Goal: Communication & Community: Answer question/provide support

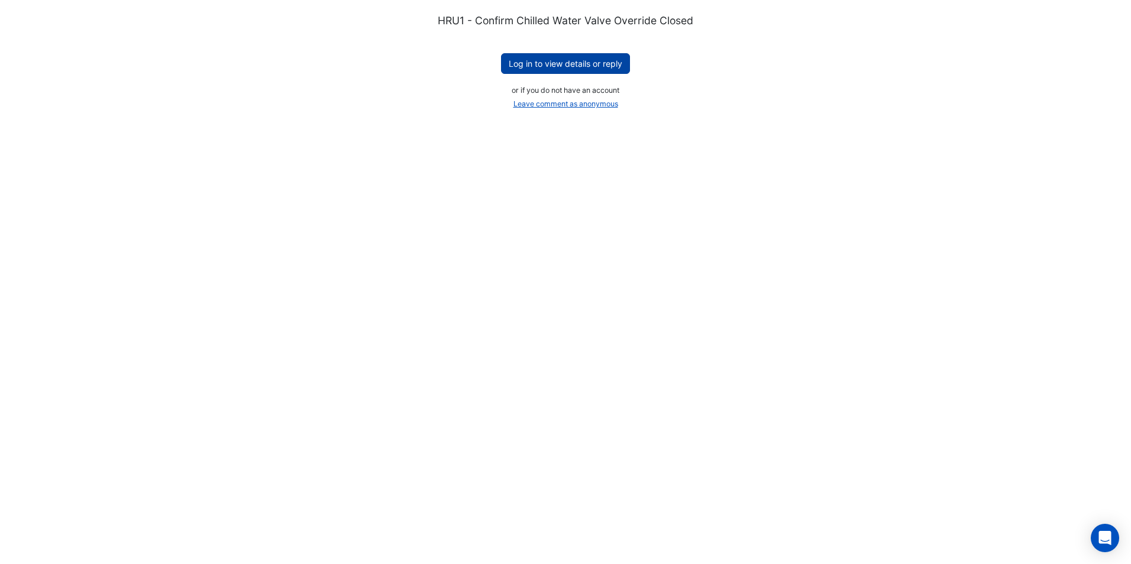
click at [575, 60] on button "Log in to view details or reply" at bounding box center [565, 63] width 129 height 21
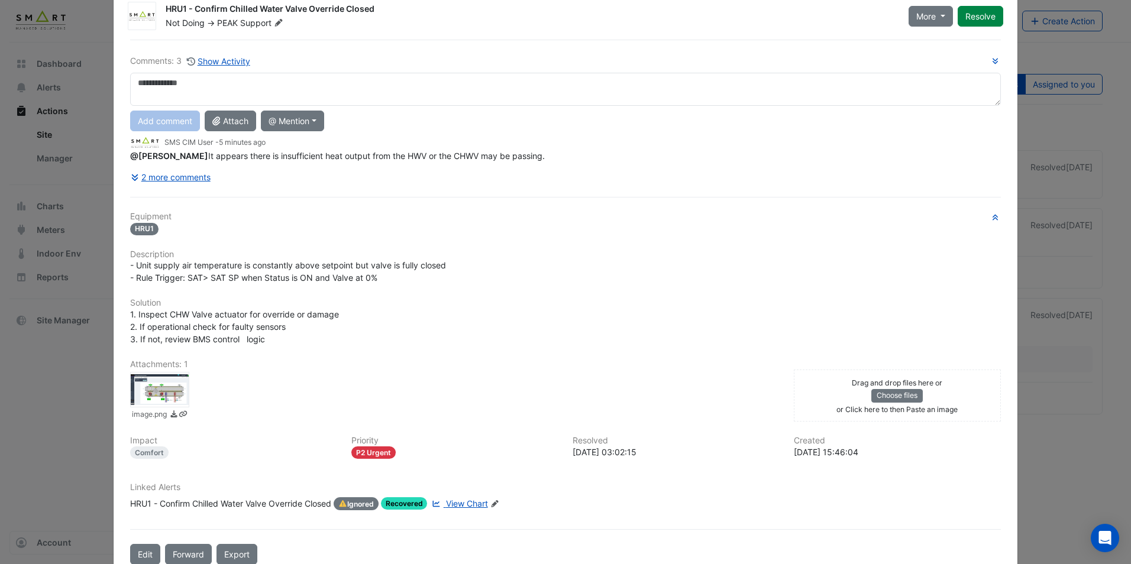
scroll to position [57, 0]
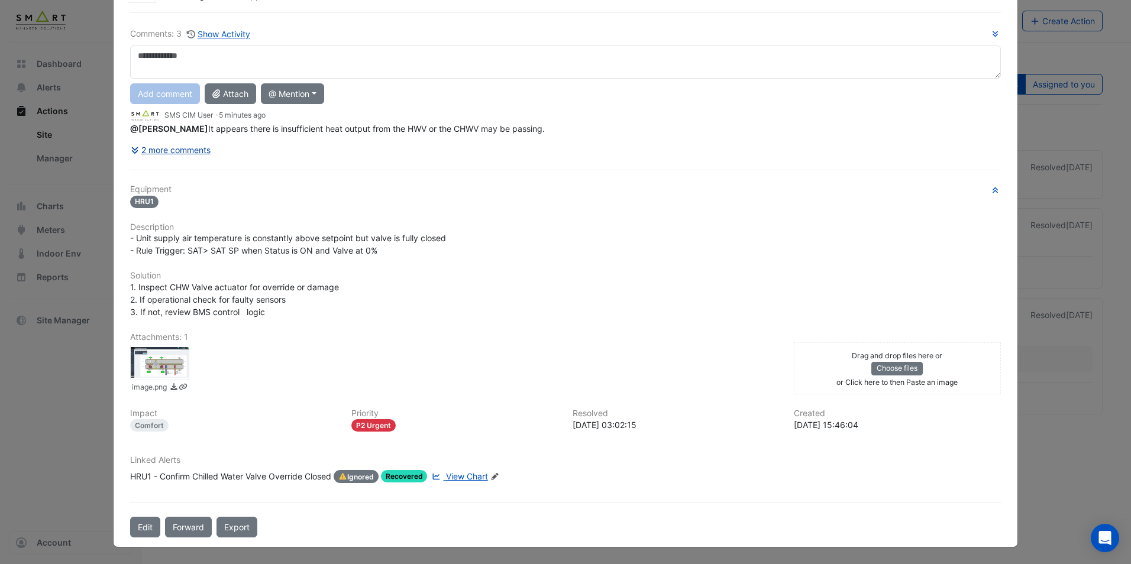
click at [134, 151] on icon at bounding box center [136, 150] width 11 height 8
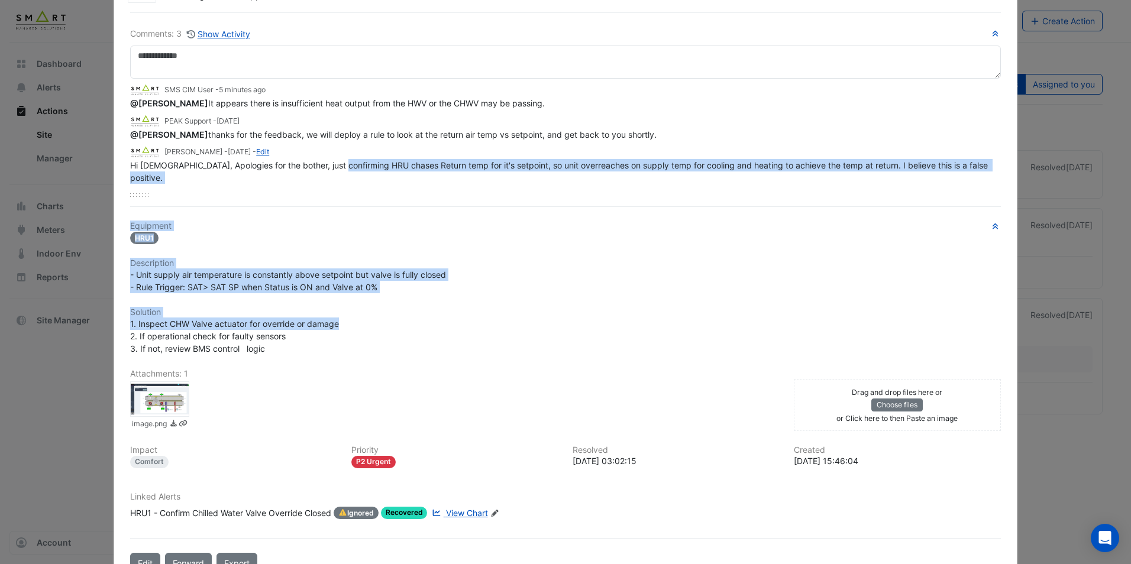
drag, startPoint x: 337, startPoint y: 171, endPoint x: 627, endPoint y: 309, distance: 321.8
click at [627, 309] on div "Comments: 3 Show Activity SMS CIM User - 5 minutes ago @[PERSON_NAME] It appear…" at bounding box center [565, 293] width 885 height 562
click at [628, 318] on div "1. Inspect CHW Valve actuator for override or damage 2. If operational check fo…" at bounding box center [565, 336] width 871 height 37
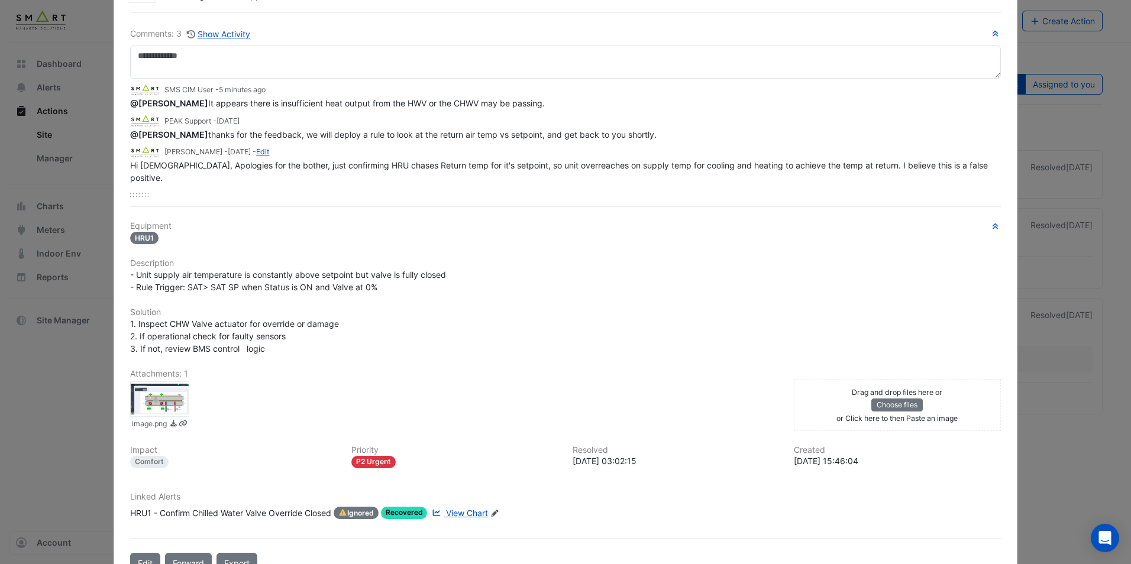
scroll to position [0, 0]
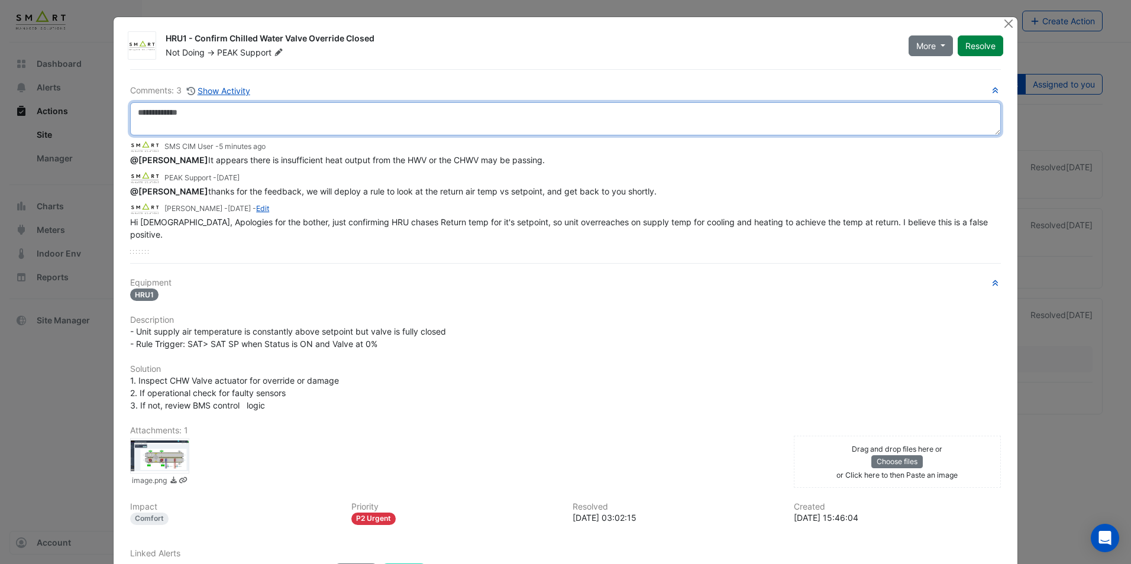
click at [440, 103] on textarea at bounding box center [565, 118] width 871 height 33
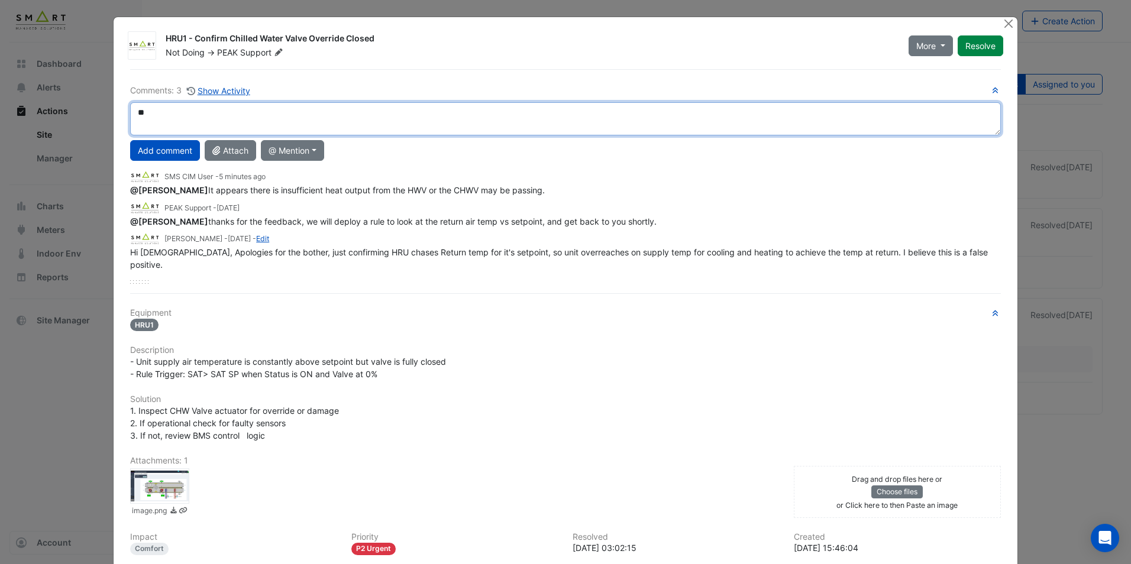
type textarea "*"
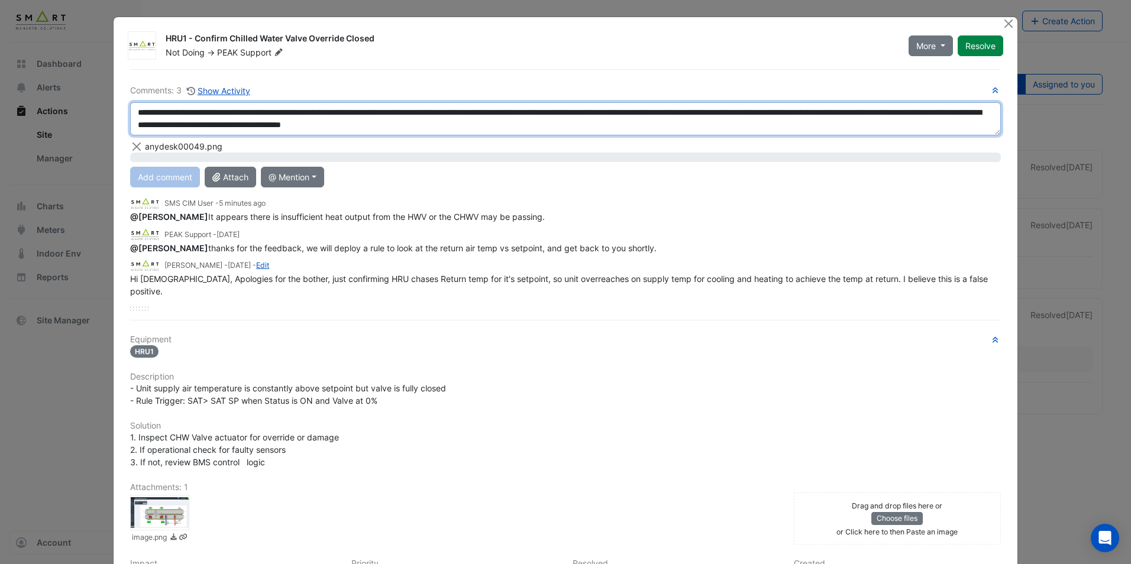
click at [624, 123] on textarea "**********" at bounding box center [565, 118] width 871 height 33
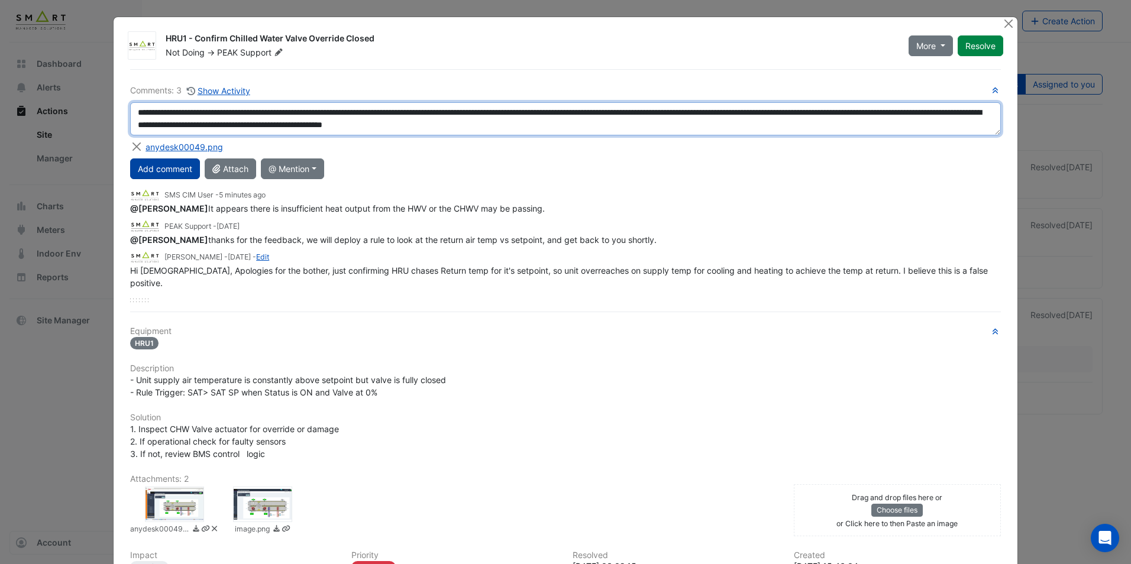
type textarea "**********"
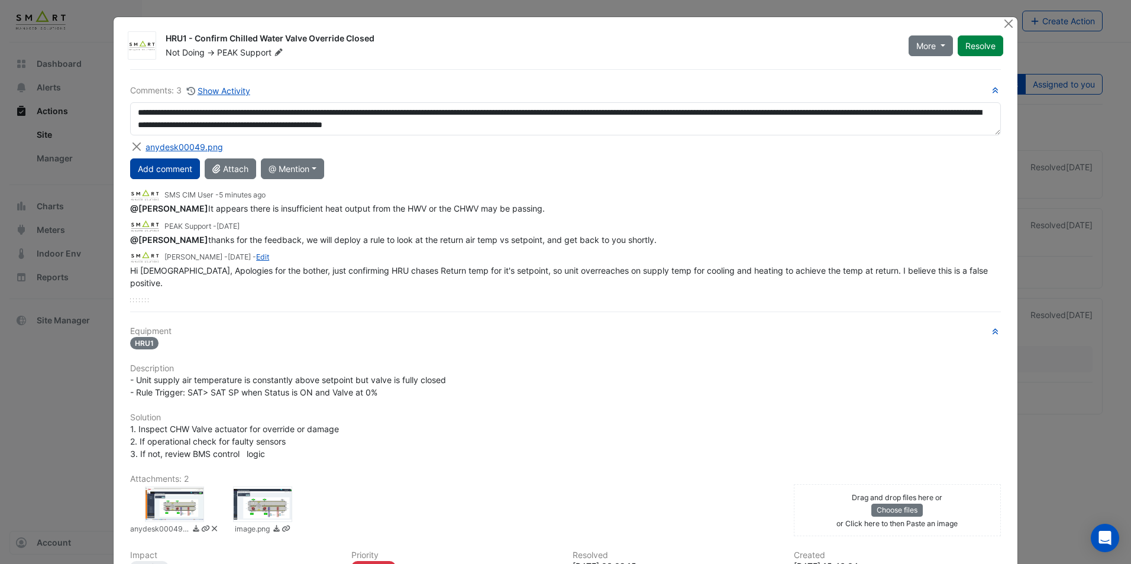
click at [149, 167] on button "Add comment" at bounding box center [165, 169] width 70 height 21
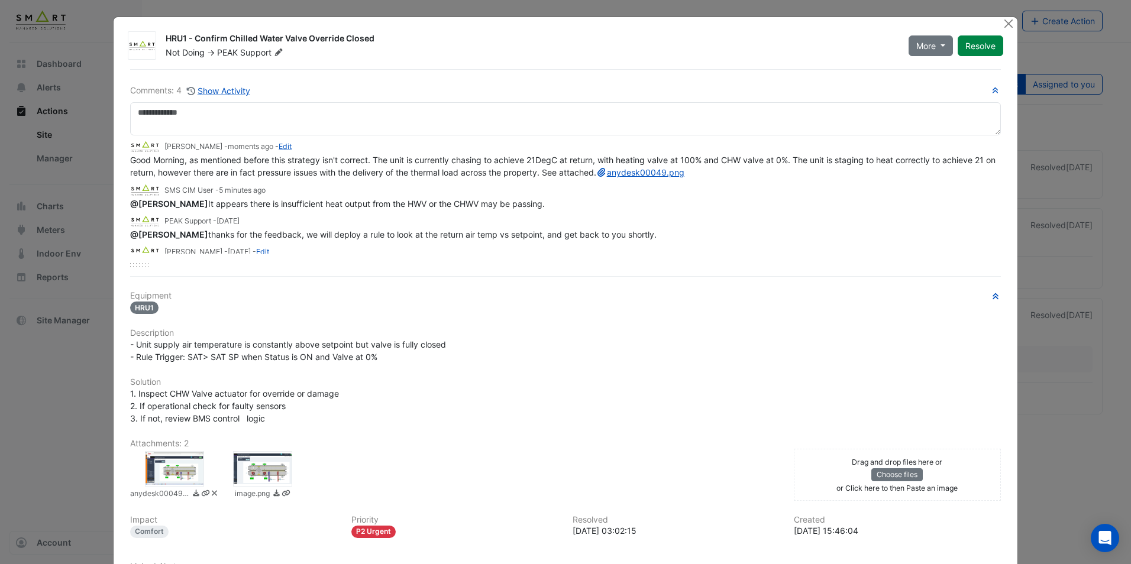
click at [250, 472] on div at bounding box center [262, 469] width 59 height 36
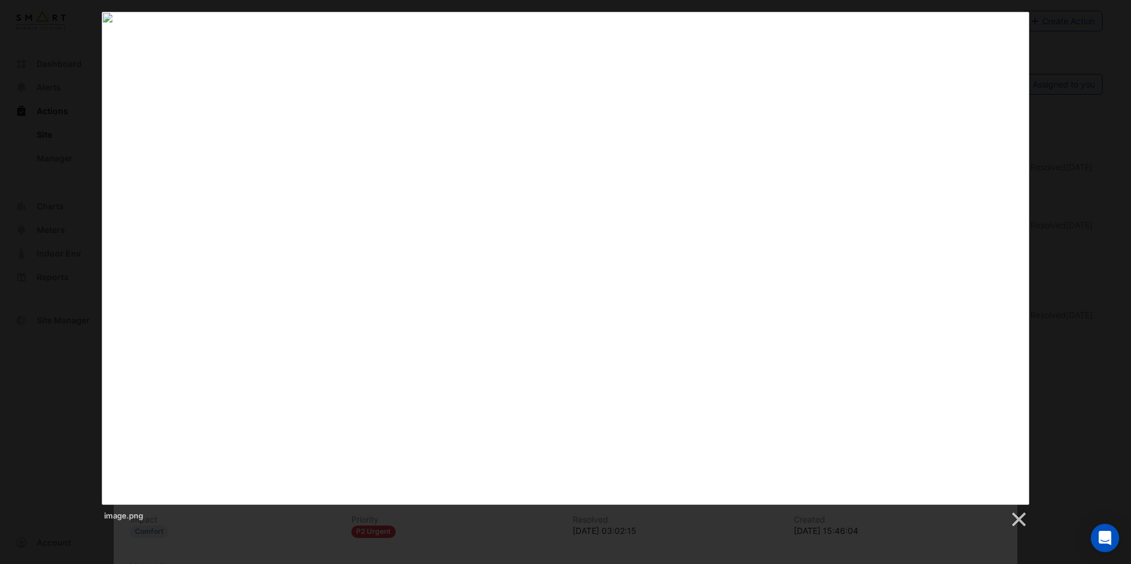
click at [499, 557] on div at bounding box center [565, 368] width 1131 height 736
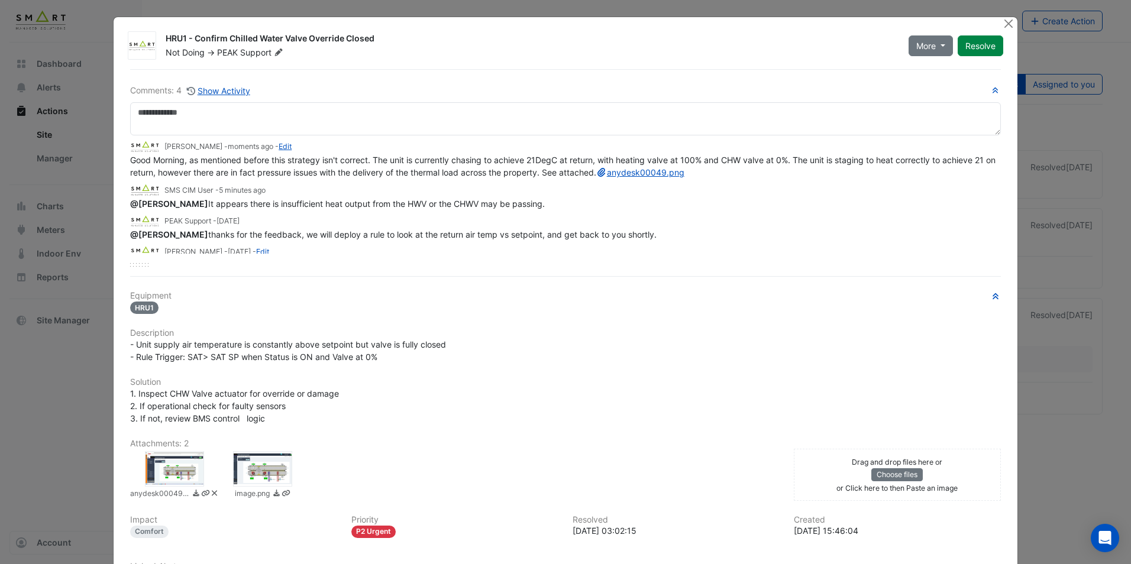
scroll to position [30, 0]
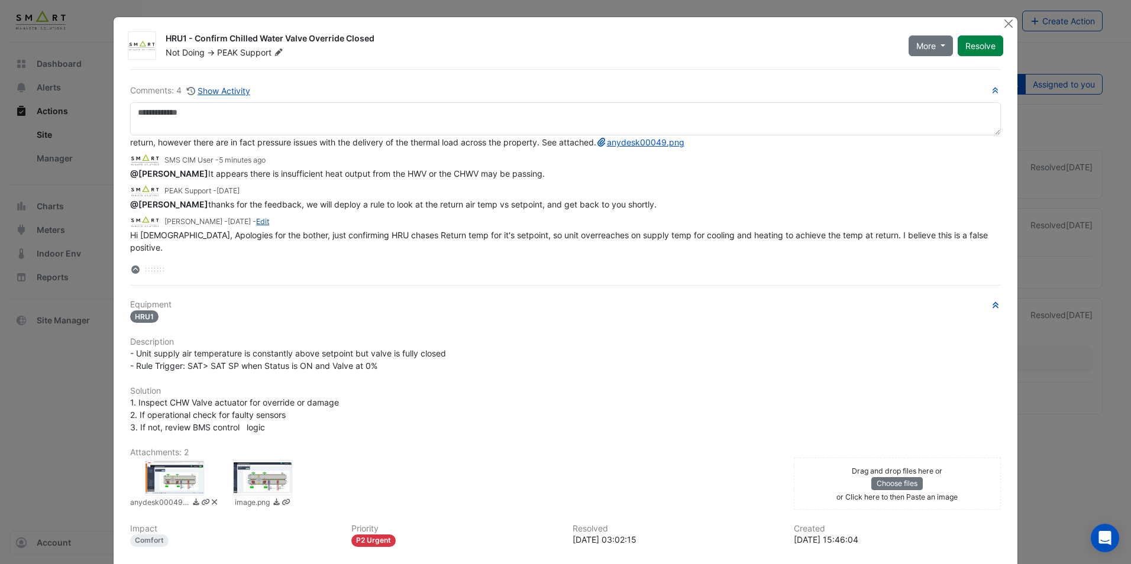
click at [181, 472] on div at bounding box center [174, 478] width 59 height 36
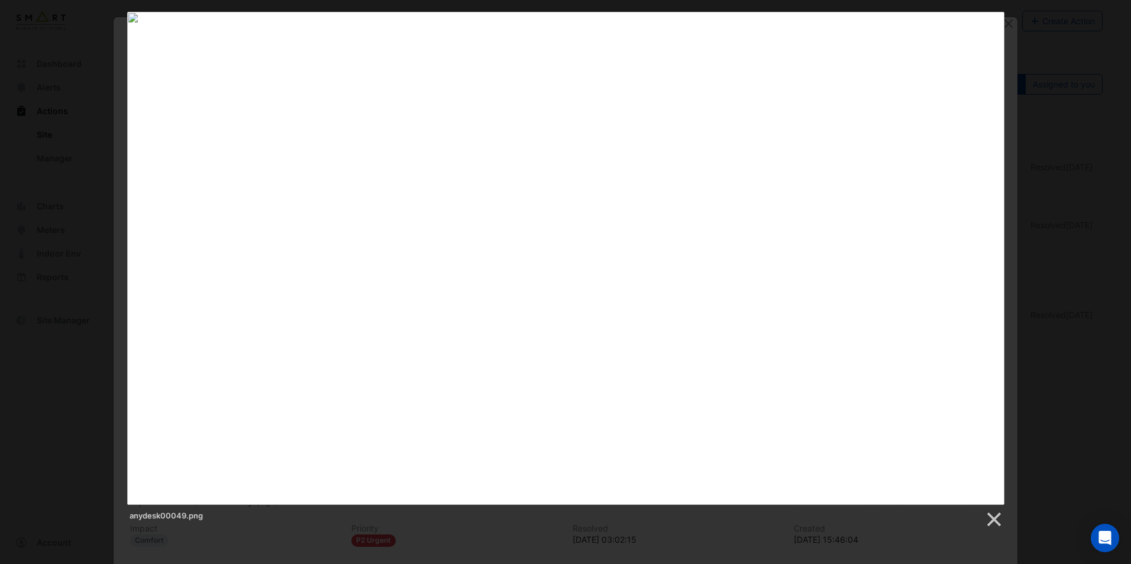
click at [553, 529] on div at bounding box center [565, 368] width 1131 height 736
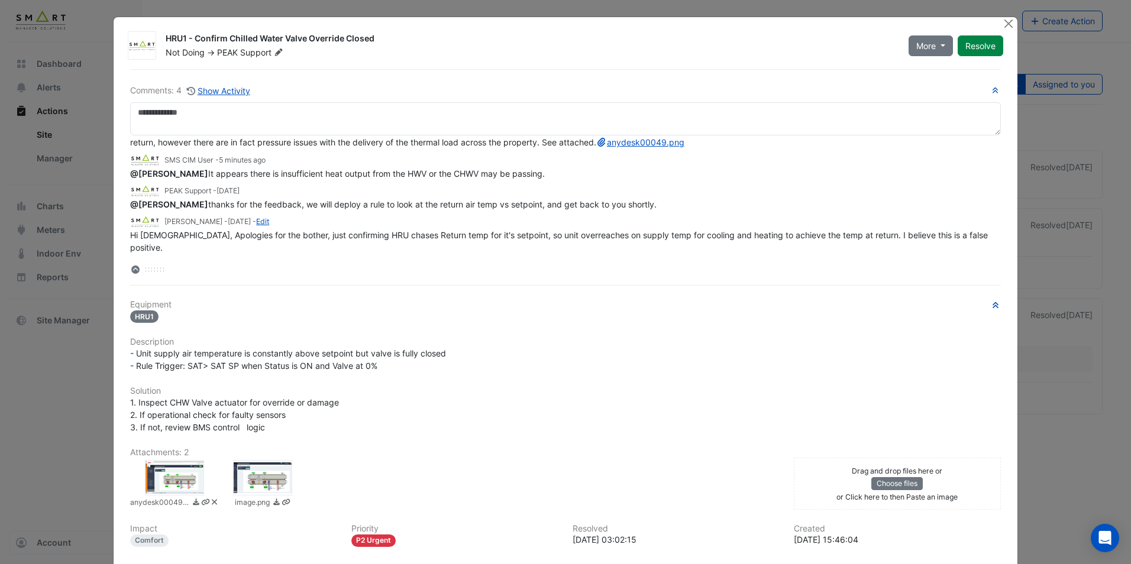
click at [266, 473] on div at bounding box center [262, 478] width 59 height 36
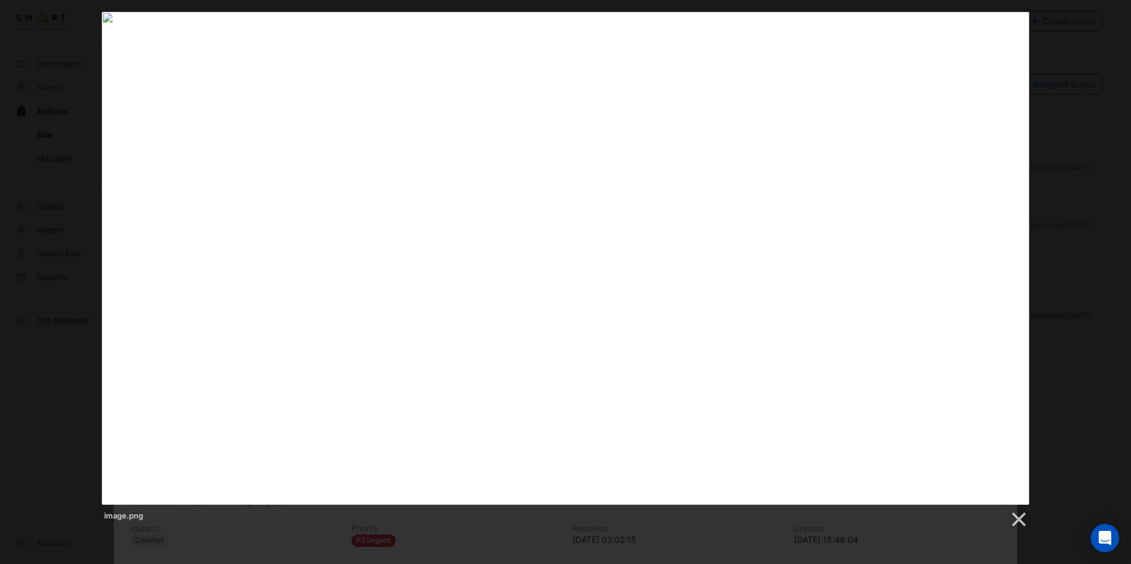
click at [509, 556] on div at bounding box center [565, 368] width 1131 height 736
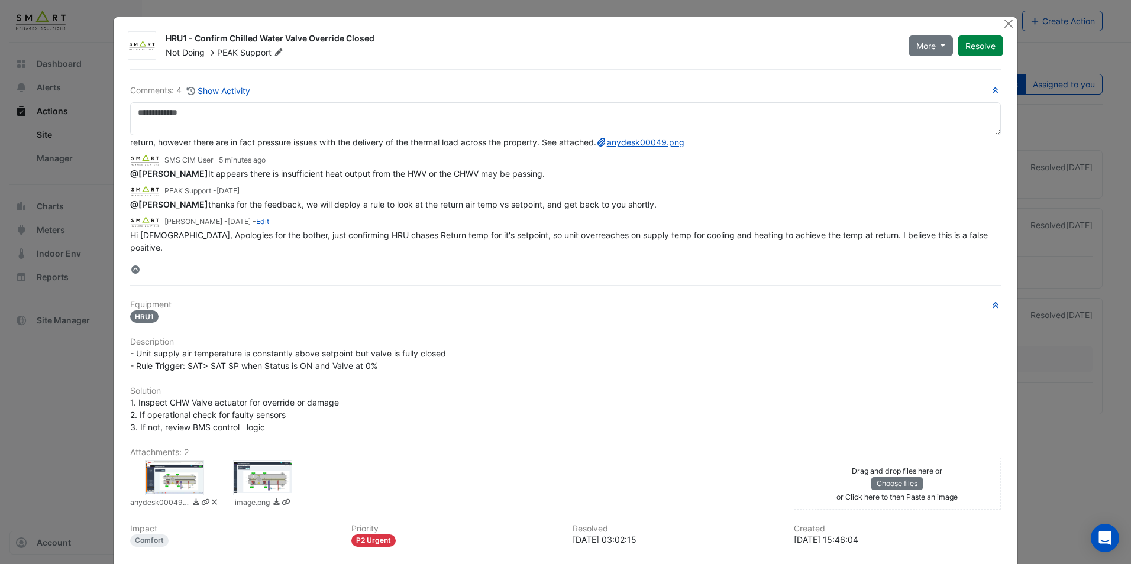
click at [1042, 340] on ngb-modal-window "HRU1 - Confirm Chilled Water Valve Override Closed Not Doing -> PEAK Support Mo…" at bounding box center [565, 282] width 1131 height 564
click at [1003, 21] on button "Close" at bounding box center [1009, 23] width 12 height 12
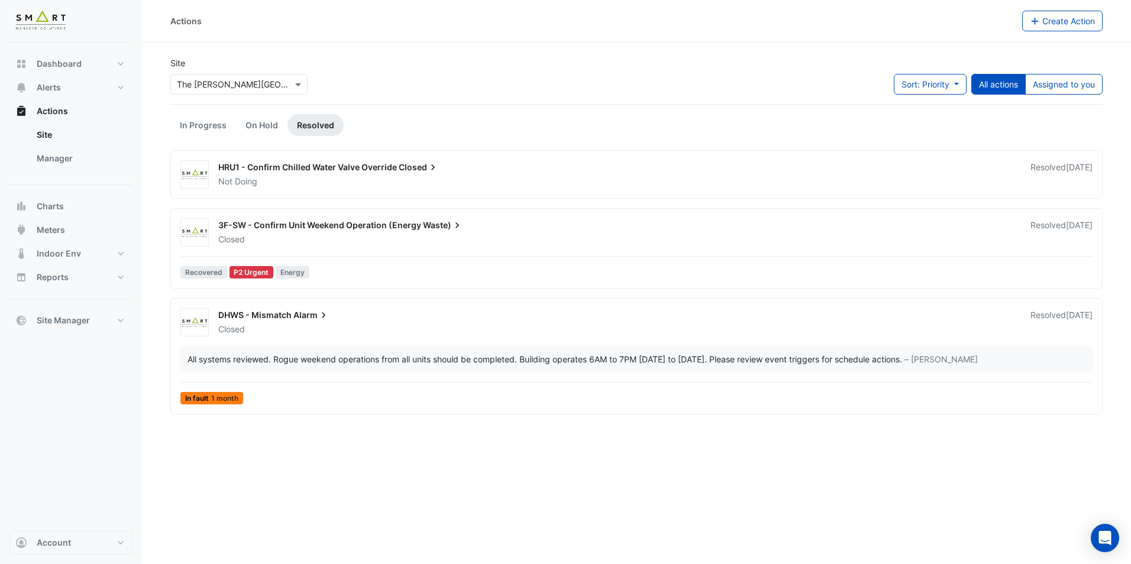
click at [467, 322] on div "DHWS - Mismatch Alarm" at bounding box center [617, 316] width 798 height 14
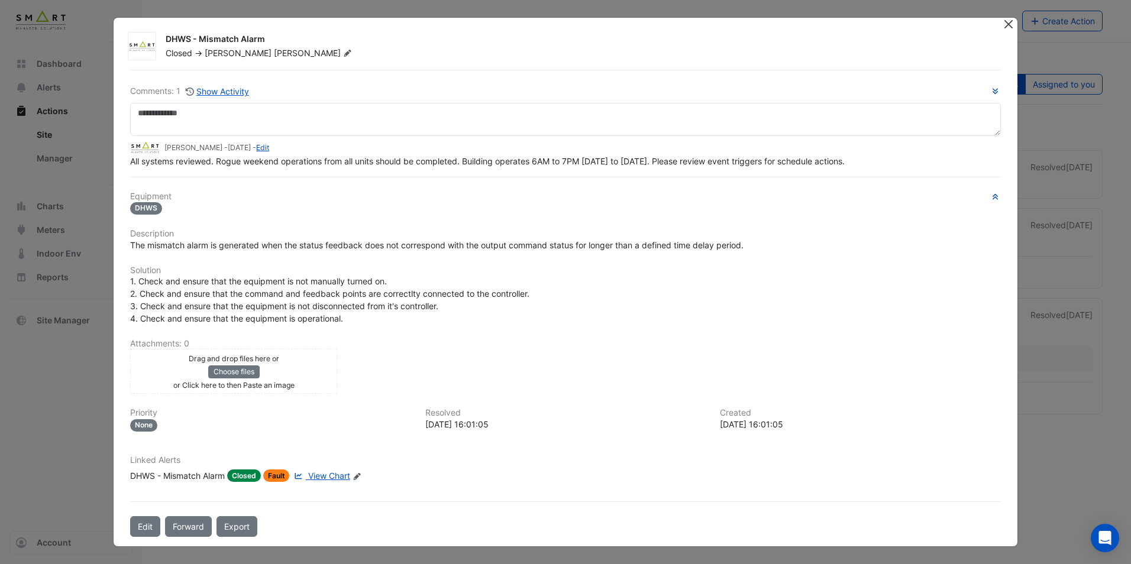
click at [1006, 27] on button "Close" at bounding box center [1009, 24] width 12 height 12
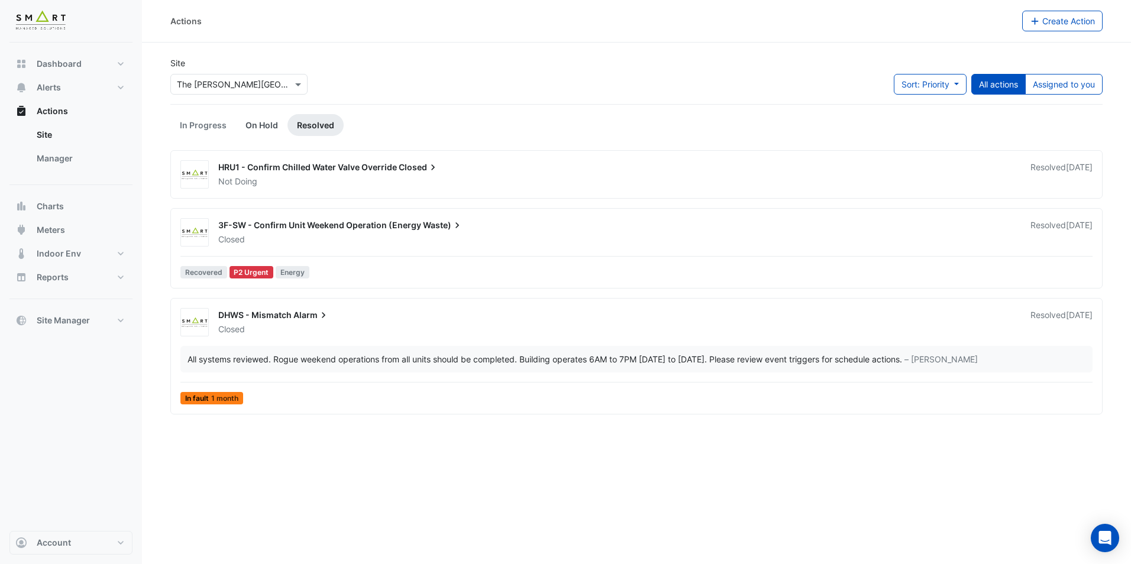
click at [262, 129] on link "On Hold" at bounding box center [261, 125] width 51 height 22
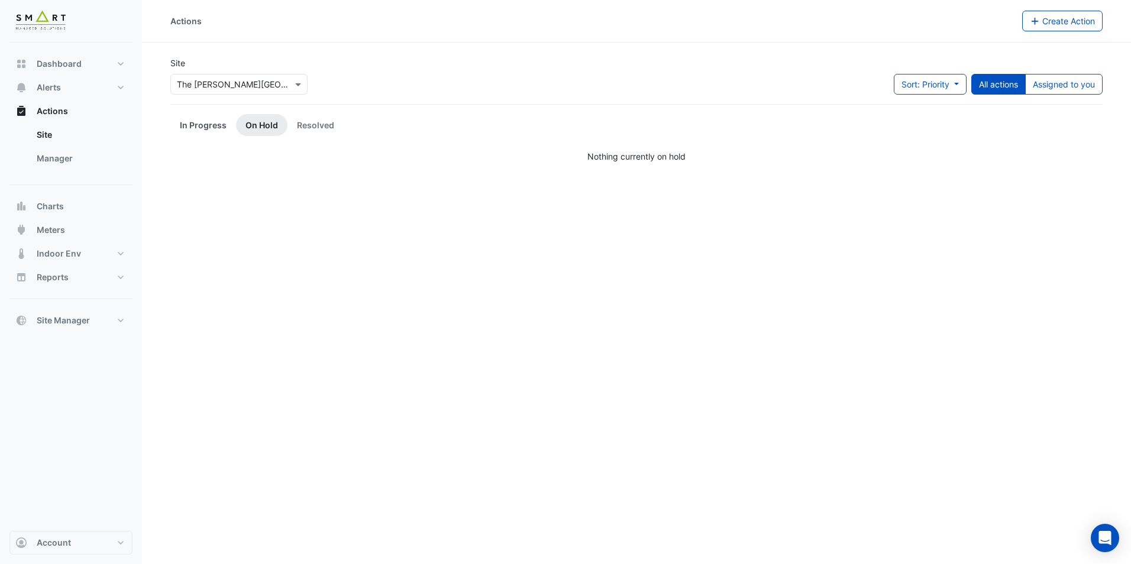
click at [193, 128] on link "In Progress" at bounding box center [203, 125] width 66 height 22
